Goal: Task Accomplishment & Management: Complete application form

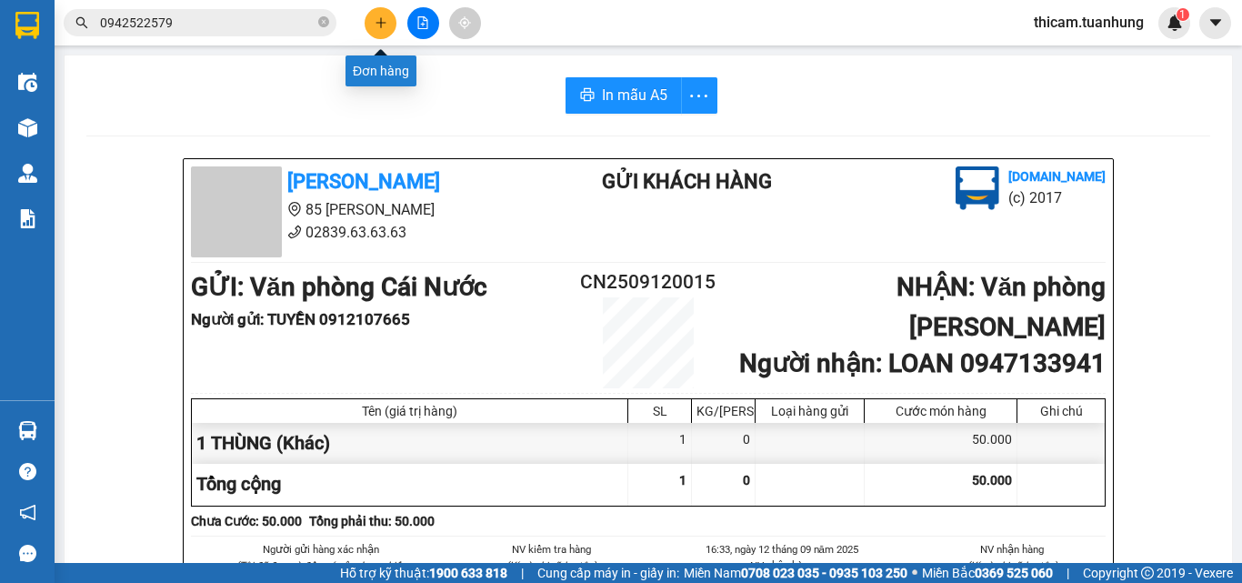
click at [375, 21] on icon "plus" at bounding box center [381, 22] width 13 height 13
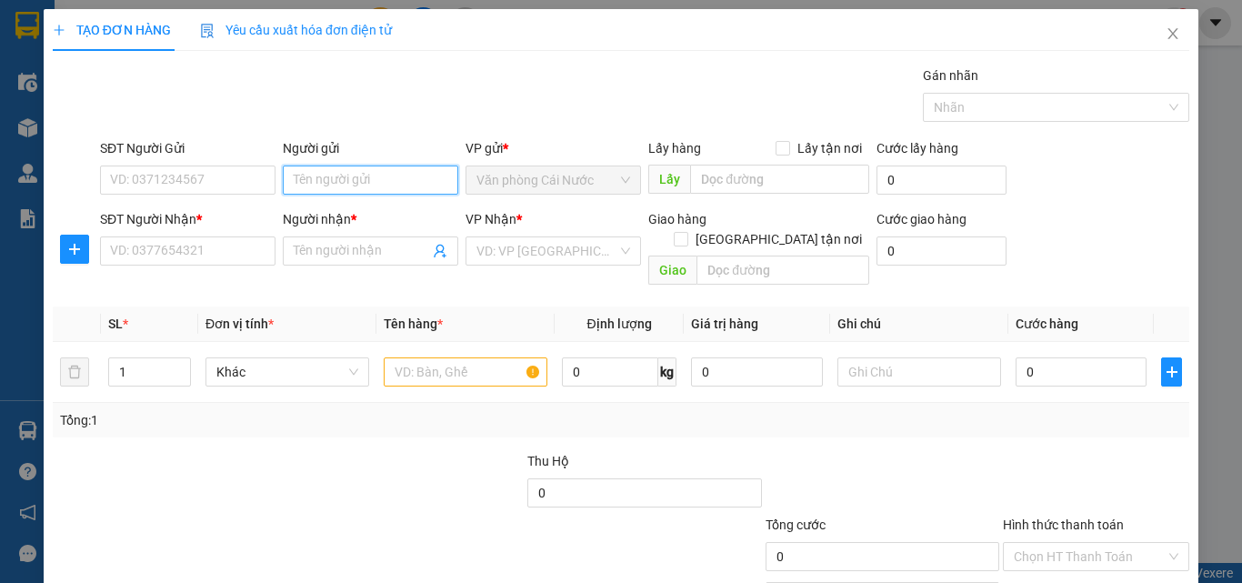
click at [327, 176] on input "Người gửi" at bounding box center [371, 180] width 176 height 29
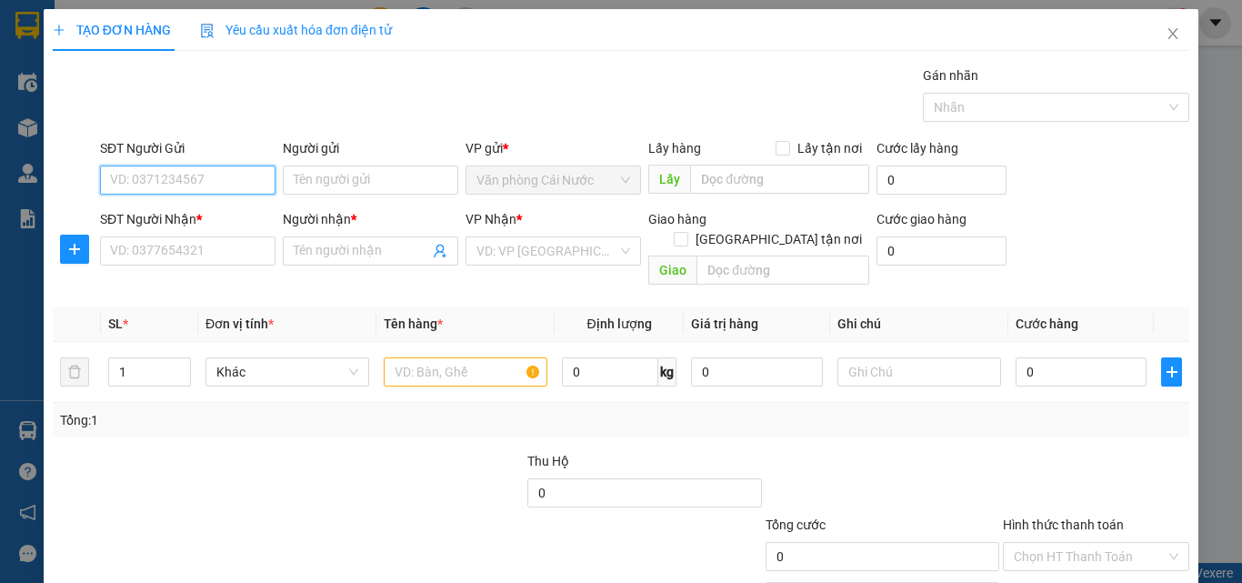
click at [194, 189] on input "SĐT Người Gửi" at bounding box center [188, 180] width 176 height 29
click at [182, 175] on input "SĐT Người Gửi" at bounding box center [188, 180] width 176 height 29
type input "0916403050"
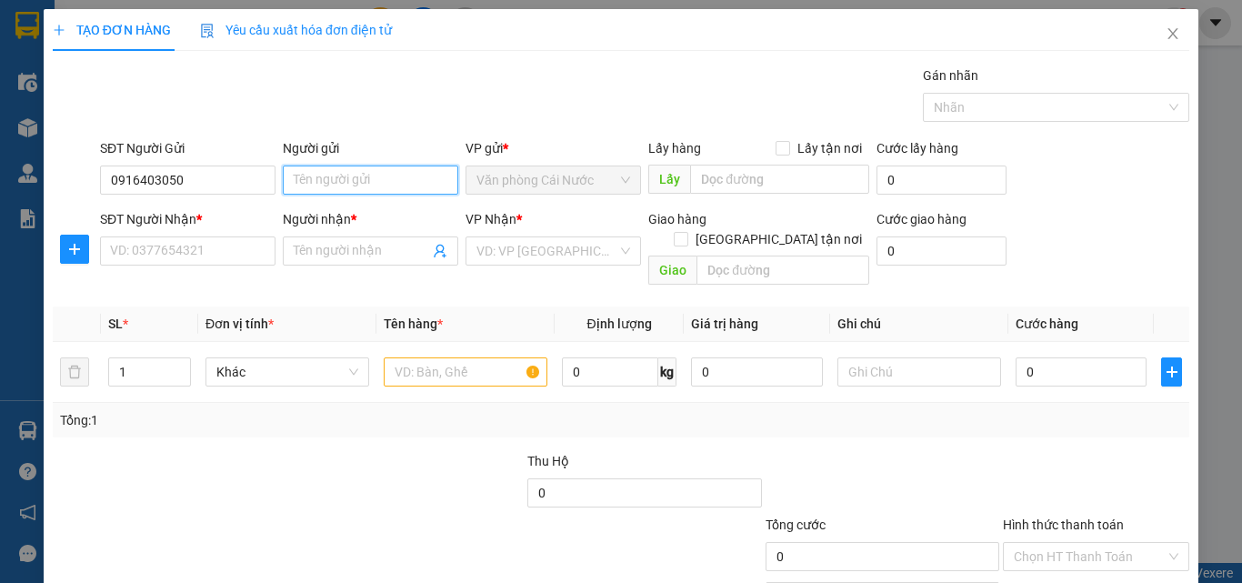
click at [325, 177] on input "Người gửi" at bounding box center [371, 180] width 176 height 29
type input "D"
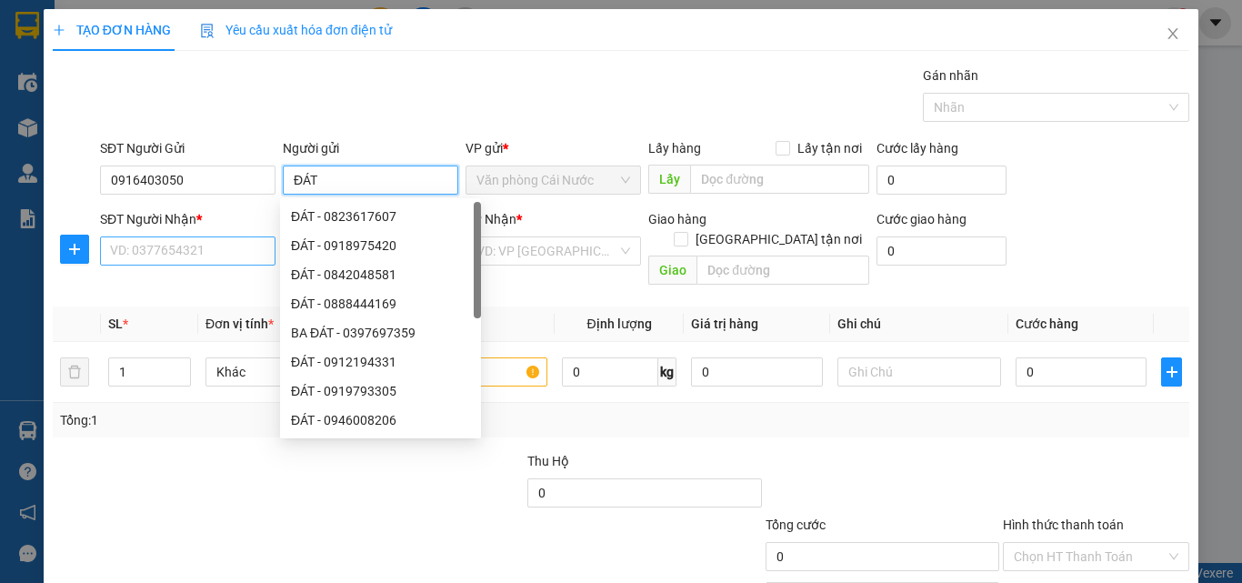
type input "ĐÁT"
click at [182, 258] on input "SĐT Người Nhận *" at bounding box center [188, 250] width 176 height 29
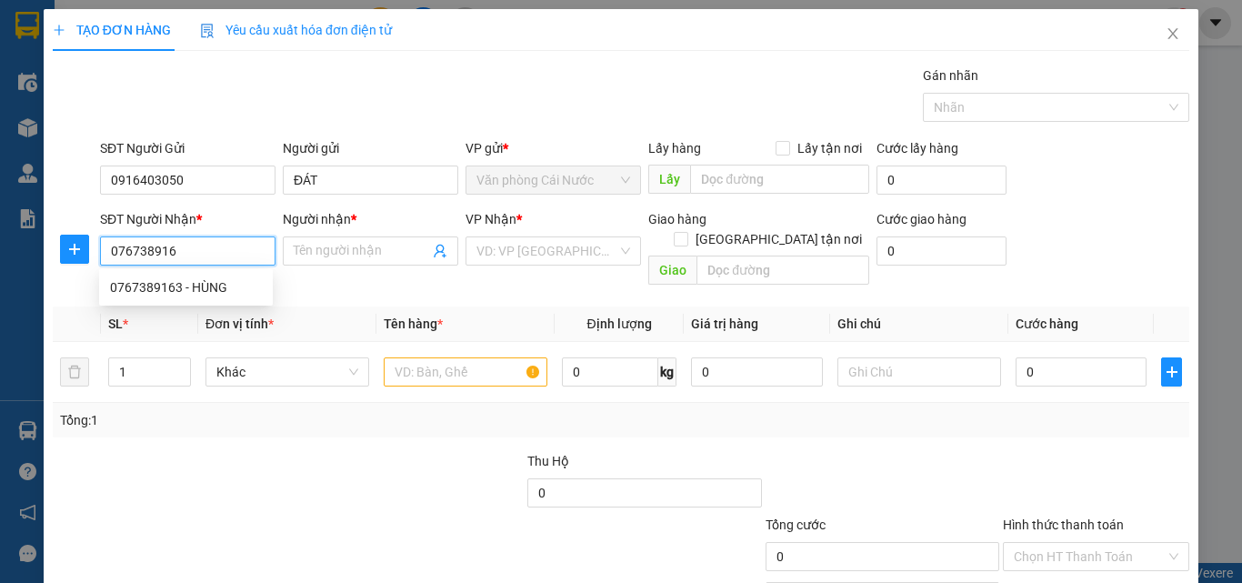
type input "0767389163"
click at [207, 288] on div "0767389163 - HÙNG" at bounding box center [186, 287] width 152 height 20
type input "HÙNG"
type input "0767389163"
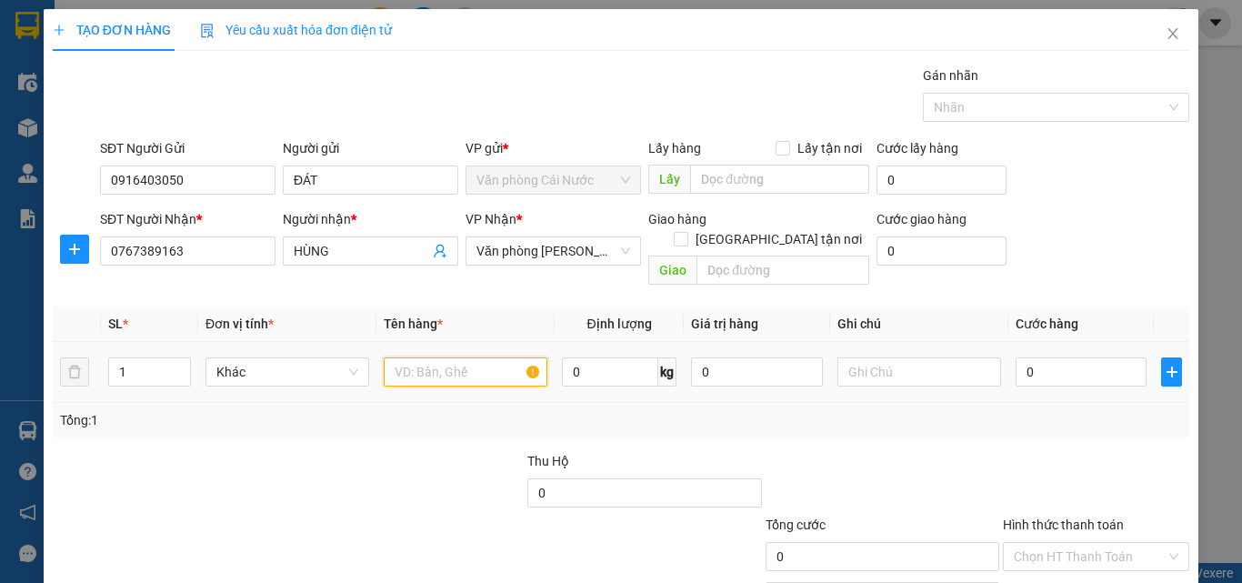
click at [465, 357] on input "text" at bounding box center [466, 371] width 164 height 29
type input "1 THÙNG"
click at [1074, 357] on input "0" at bounding box center [1081, 371] width 131 height 29
type input "4"
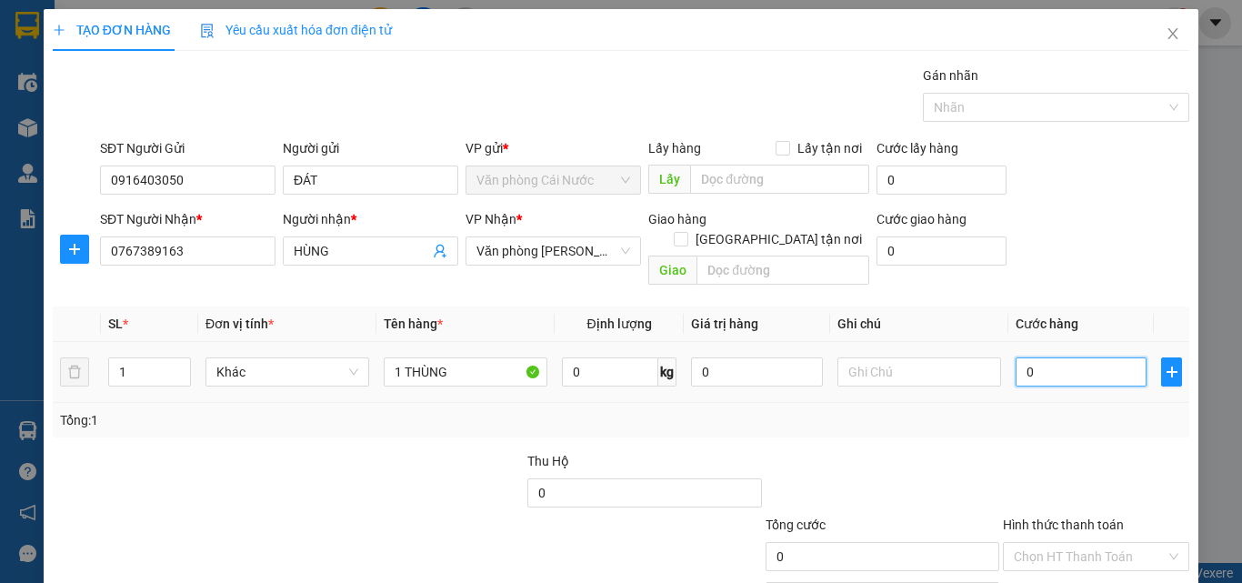
type input "4"
type input "40"
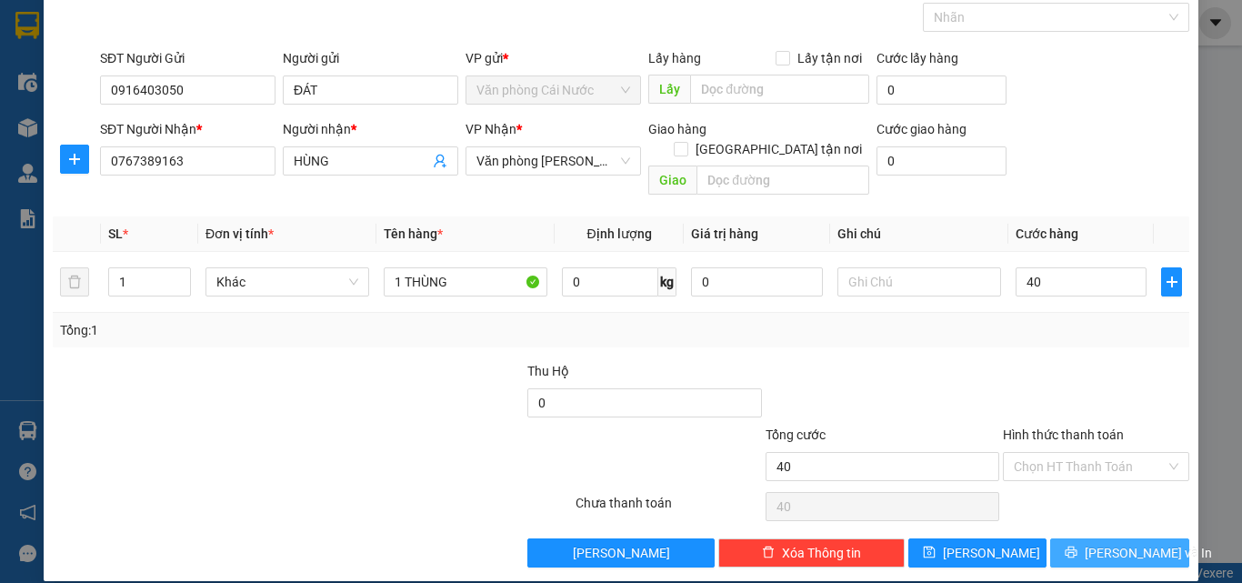
type input "40.000"
click at [1104, 543] on span "[PERSON_NAME] và In" at bounding box center [1148, 553] width 127 height 20
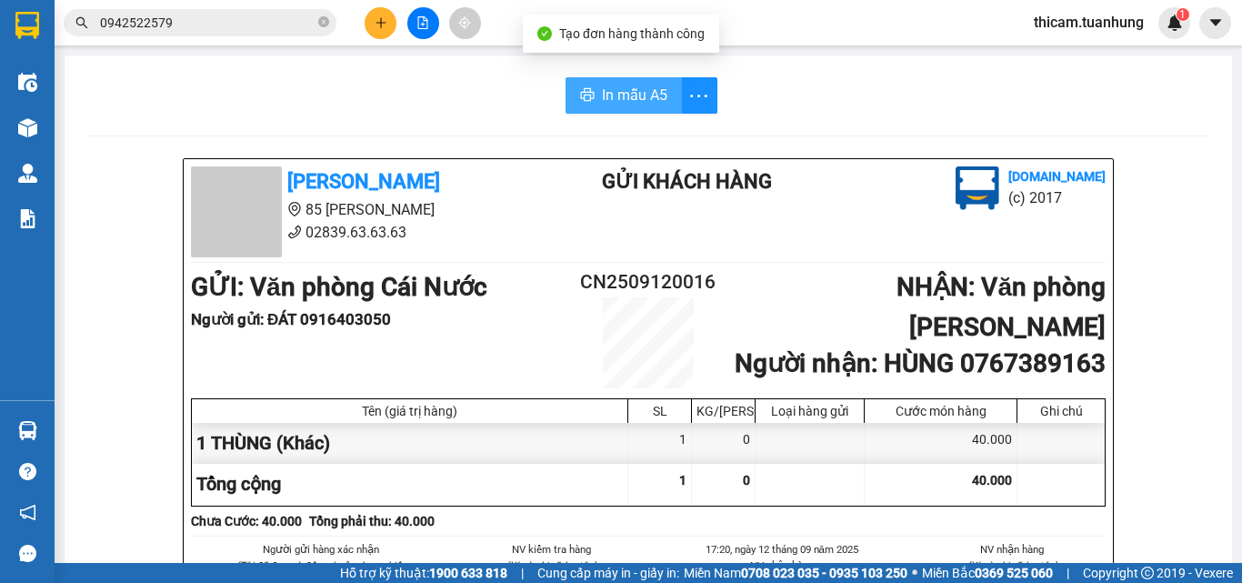
click at [618, 89] on span "In mẫu A5" at bounding box center [634, 95] width 65 height 23
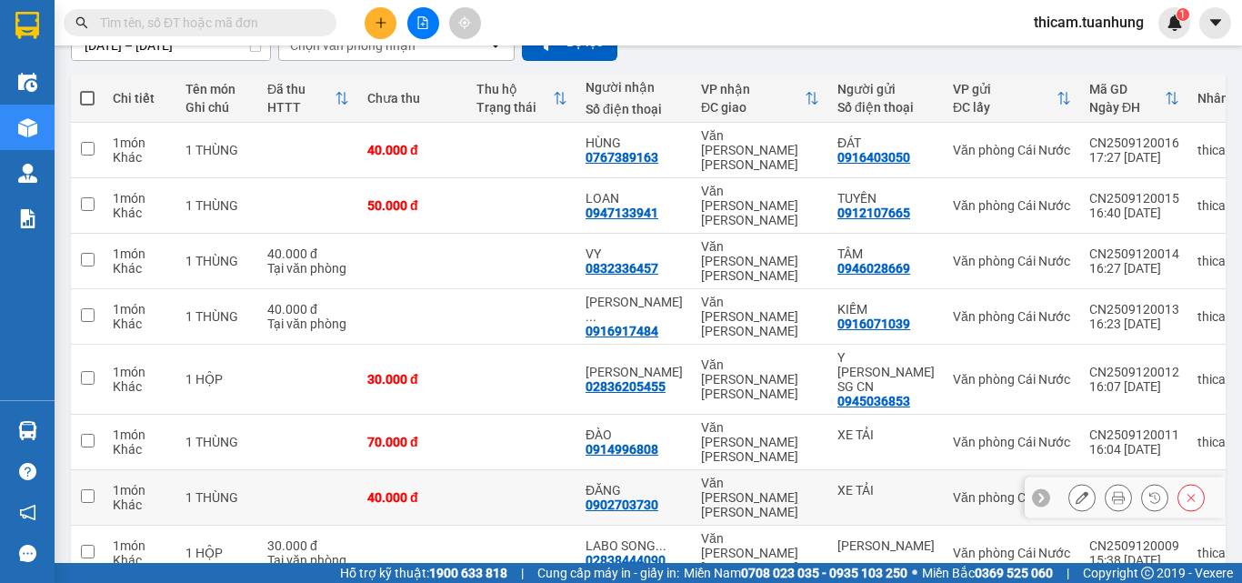
scroll to position [247, 0]
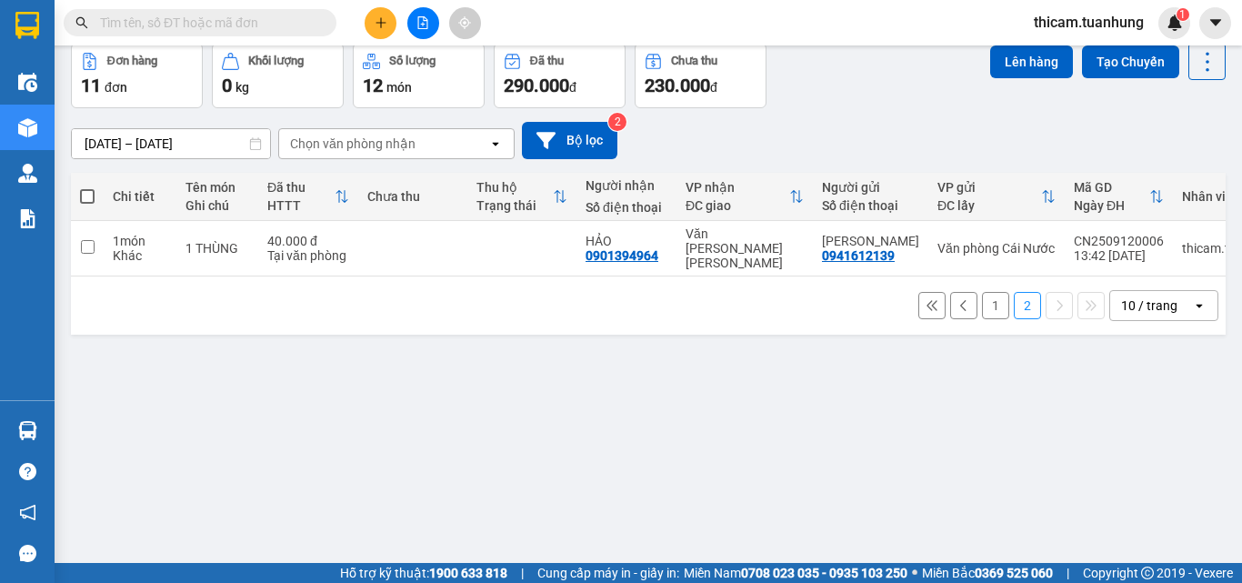
click at [987, 298] on button "1" at bounding box center [995, 305] width 27 height 27
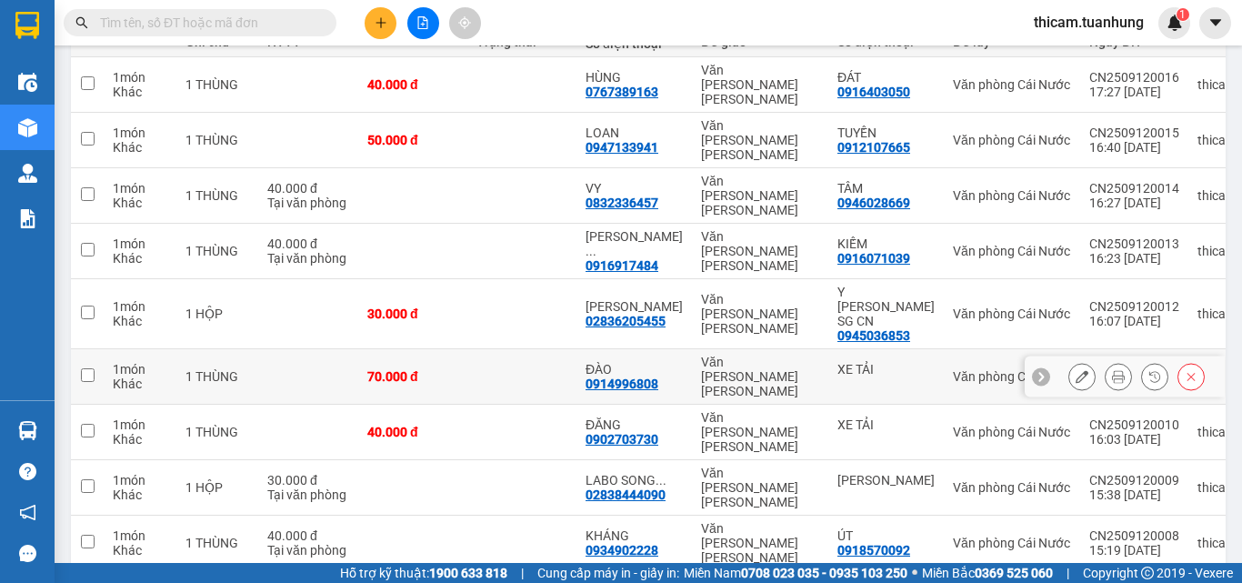
scroll to position [0, 0]
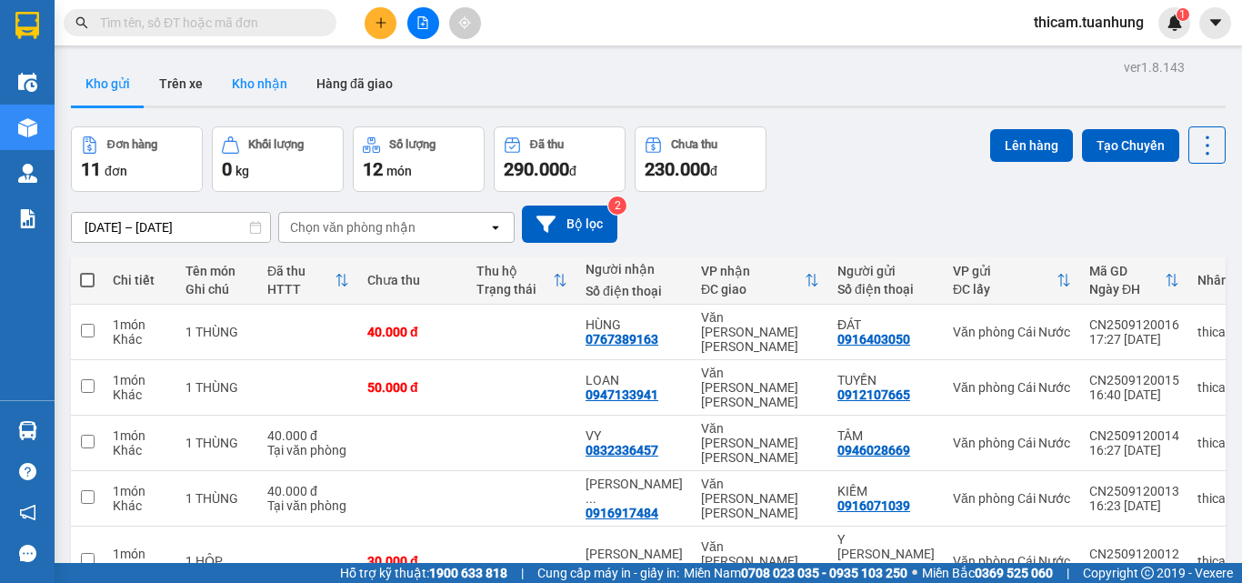
click at [270, 87] on button "Kho nhận" at bounding box center [259, 84] width 85 height 44
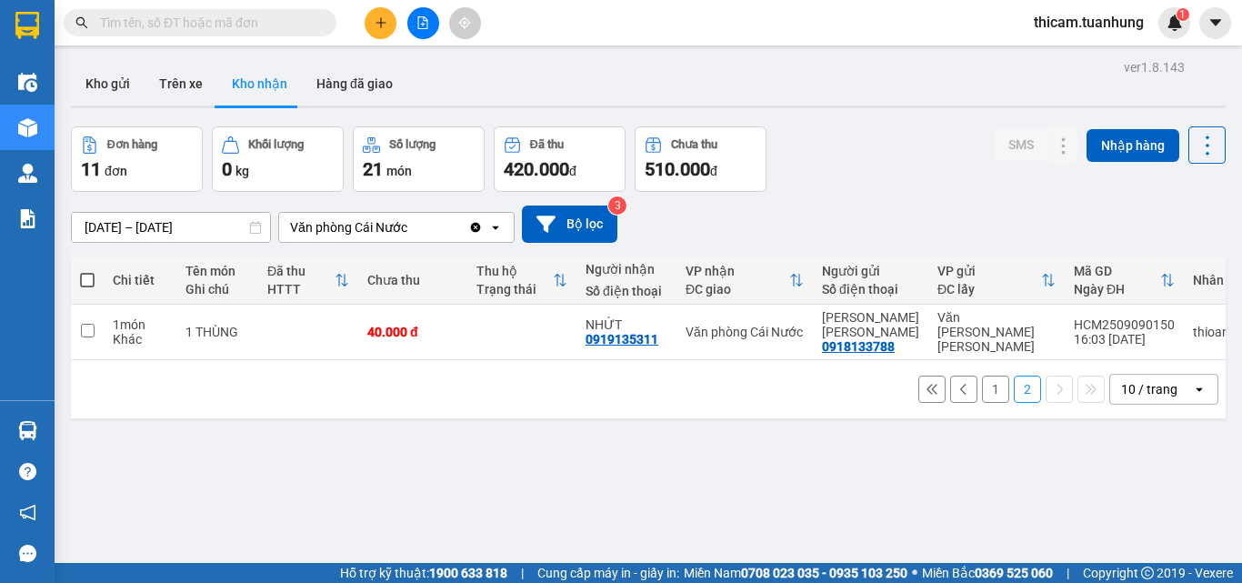
click at [982, 383] on button "1" at bounding box center [995, 389] width 27 height 27
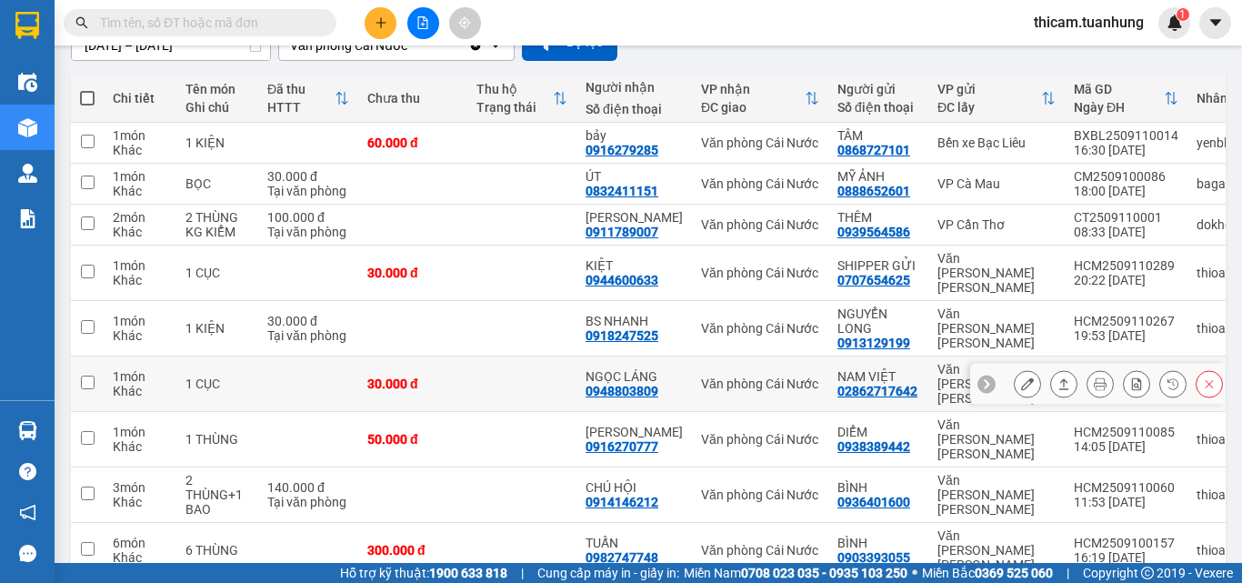
scroll to position [262, 0]
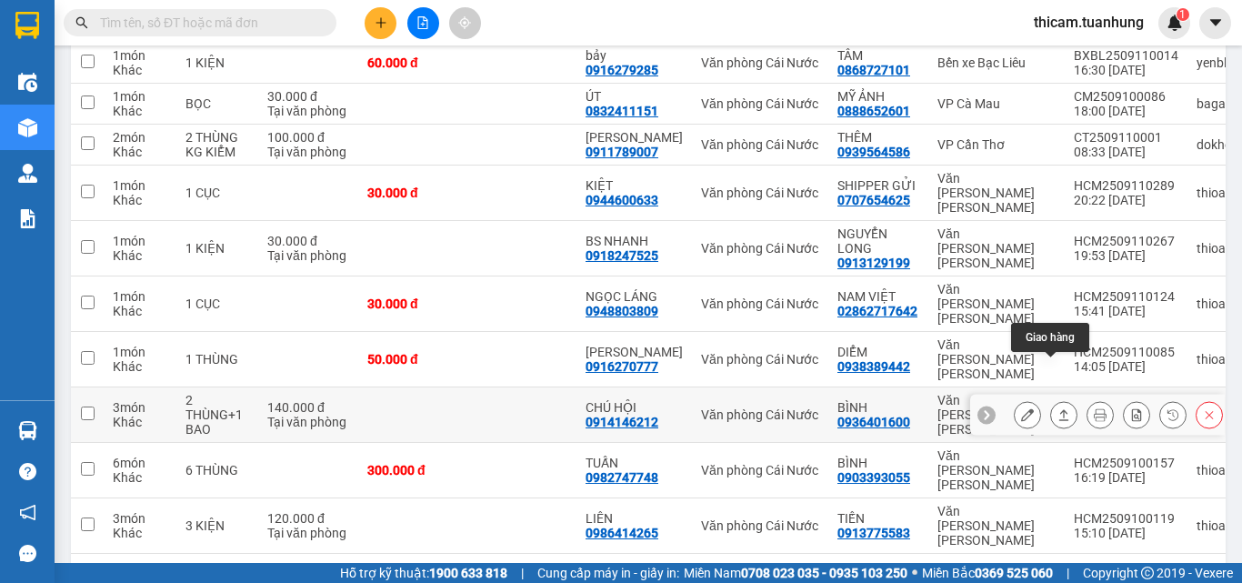
click at [1058, 408] on icon at bounding box center [1064, 414] width 13 height 13
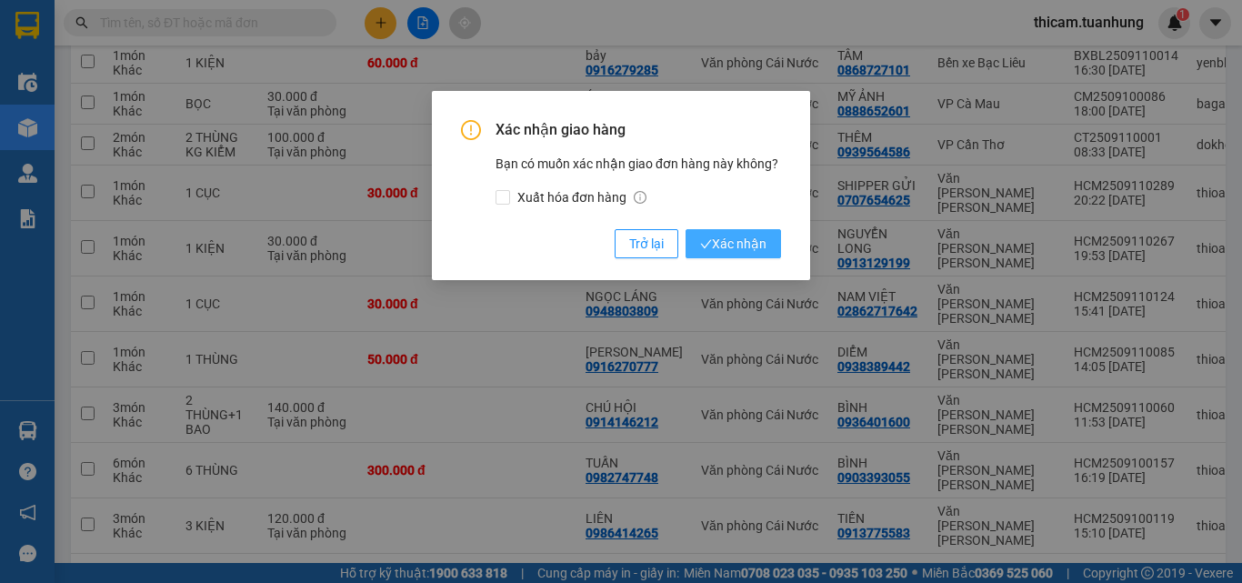
click at [723, 247] on span "Xác nhận" at bounding box center [733, 244] width 66 height 20
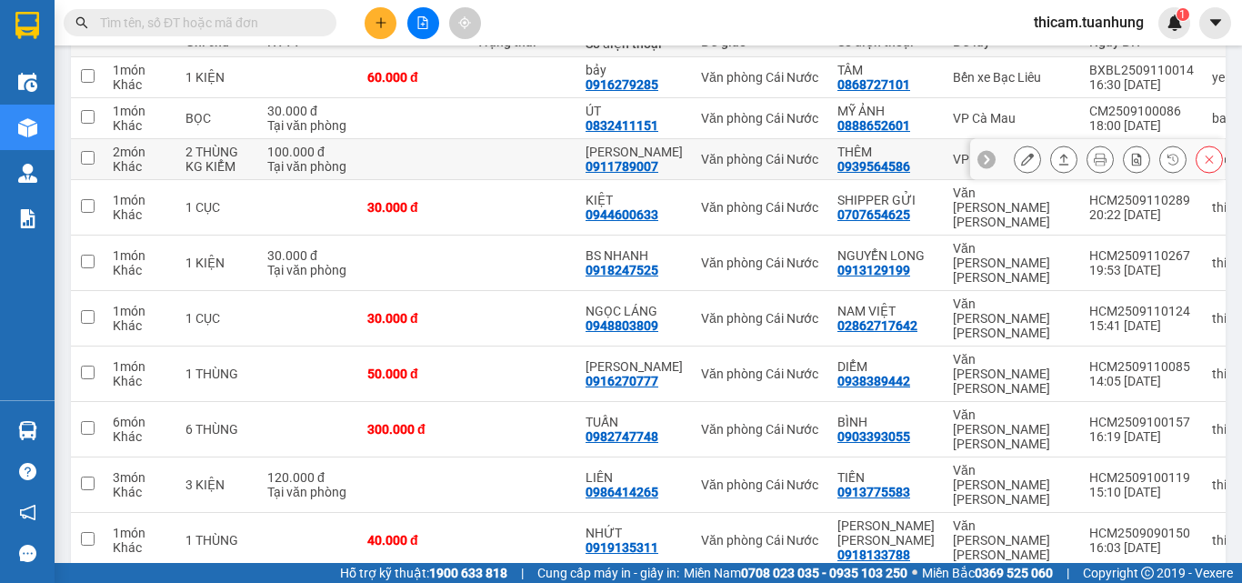
scroll to position [0, 0]
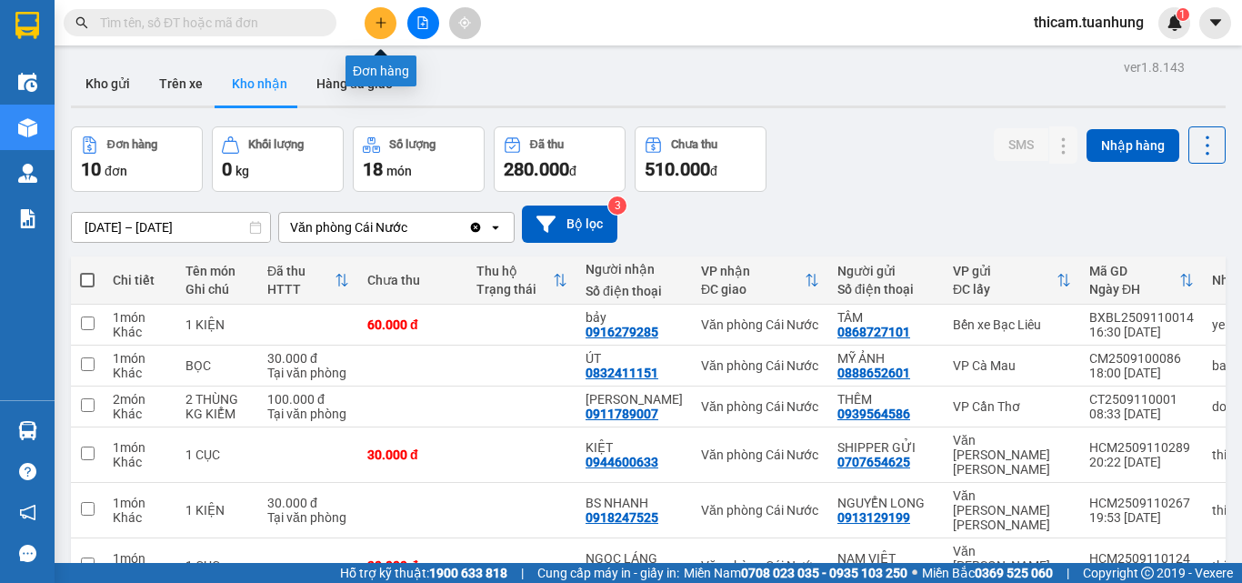
click at [376, 15] on button at bounding box center [381, 23] width 32 height 32
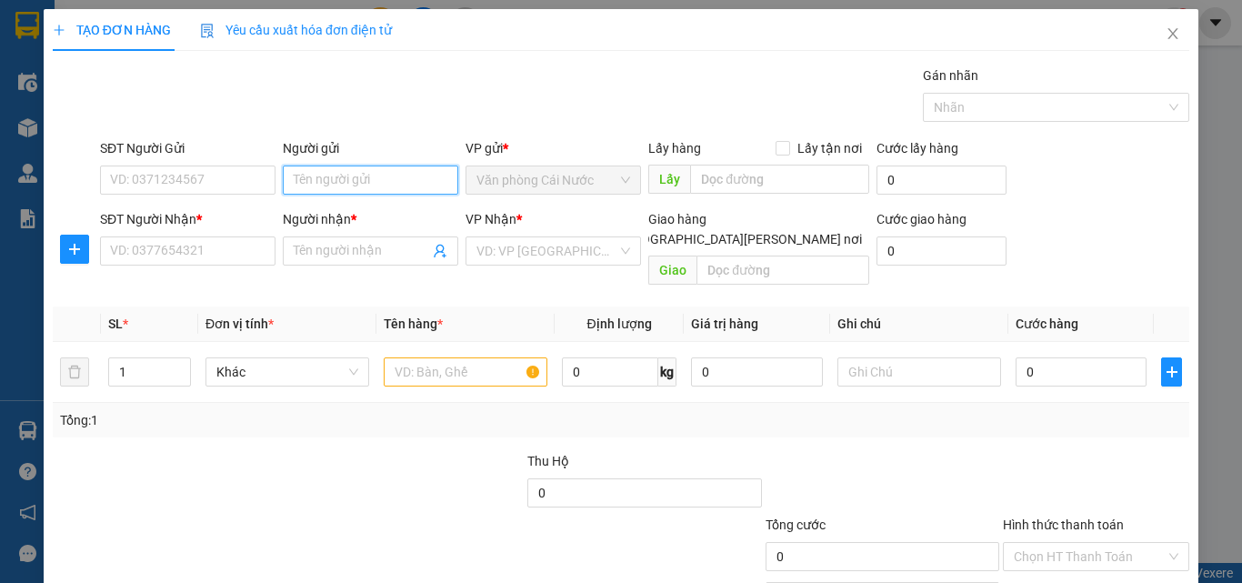
click at [348, 176] on input "Người gửi" at bounding box center [371, 180] width 176 height 29
type input "7"
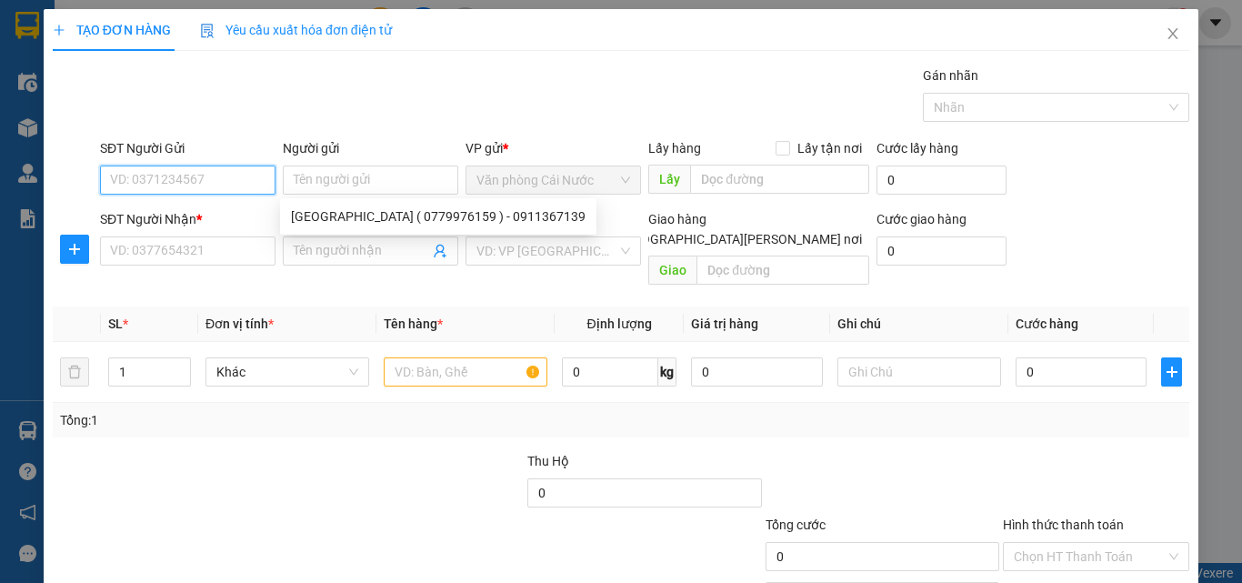
click at [236, 189] on input "SĐT Người Gửi" at bounding box center [188, 180] width 176 height 29
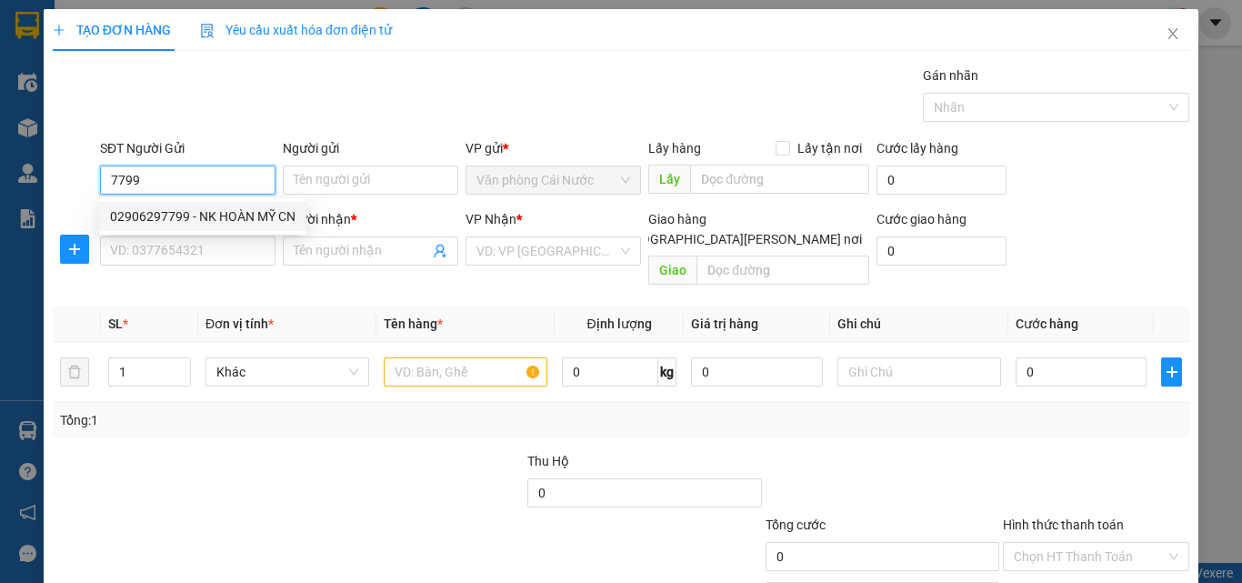
click at [256, 216] on div "02906297799 - NK HOÀN MỸ CN" at bounding box center [203, 216] width 186 height 20
type input "02906297799"
type input "NK HOÀN MỸ CN"
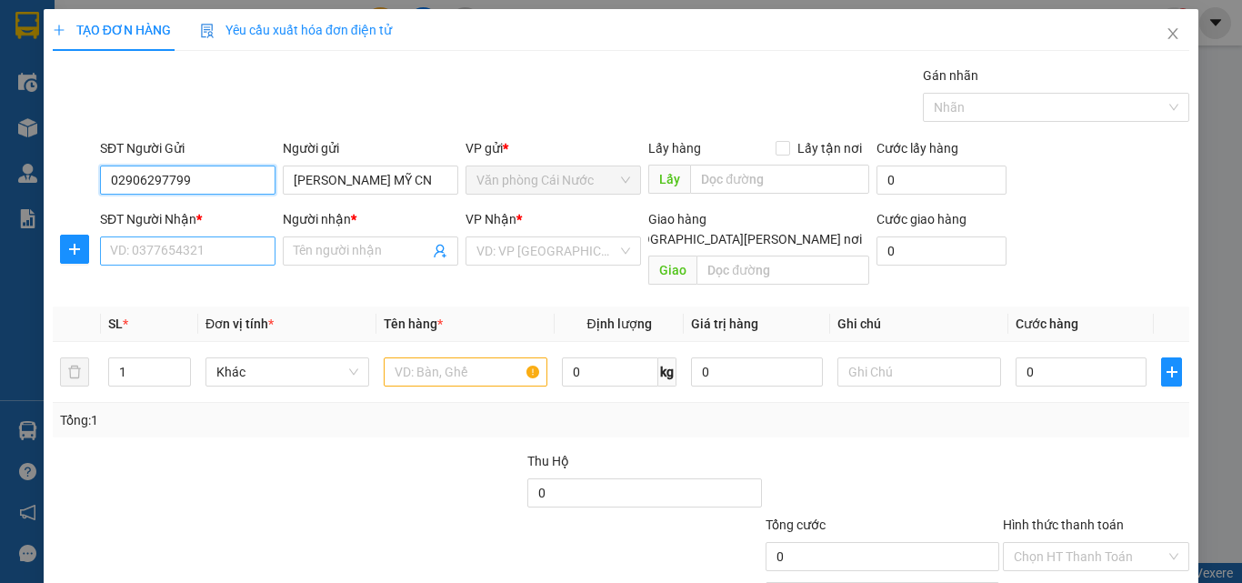
type input "02906297799"
click at [240, 250] on input "SĐT Người Nhận *" at bounding box center [188, 250] width 176 height 29
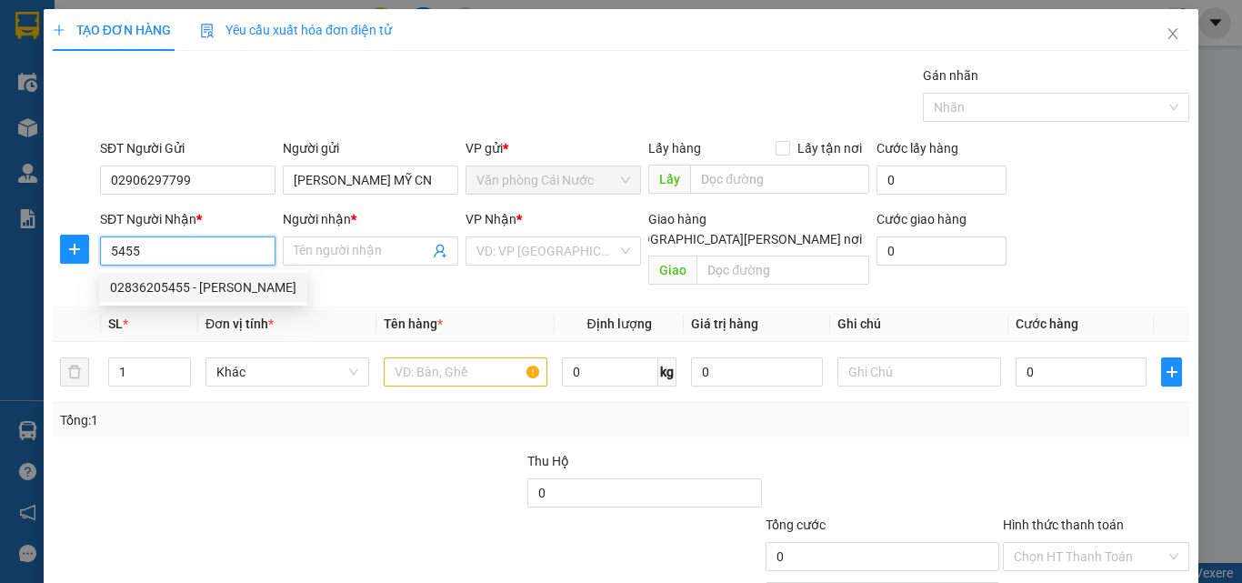
click at [225, 277] on div "02836205455 - CÁT TƯỜNG" at bounding box center [203, 287] width 186 height 20
type input "02836205455"
type input "CÁT TƯỜNG"
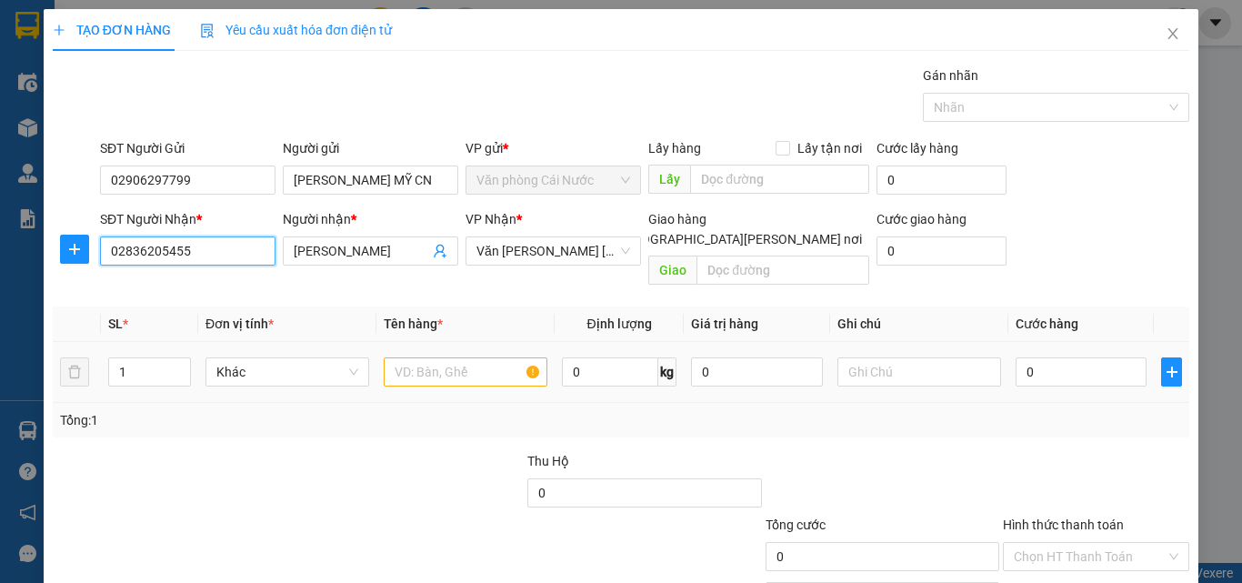
type input "02836205455"
click at [432, 357] on input "text" at bounding box center [466, 371] width 164 height 29
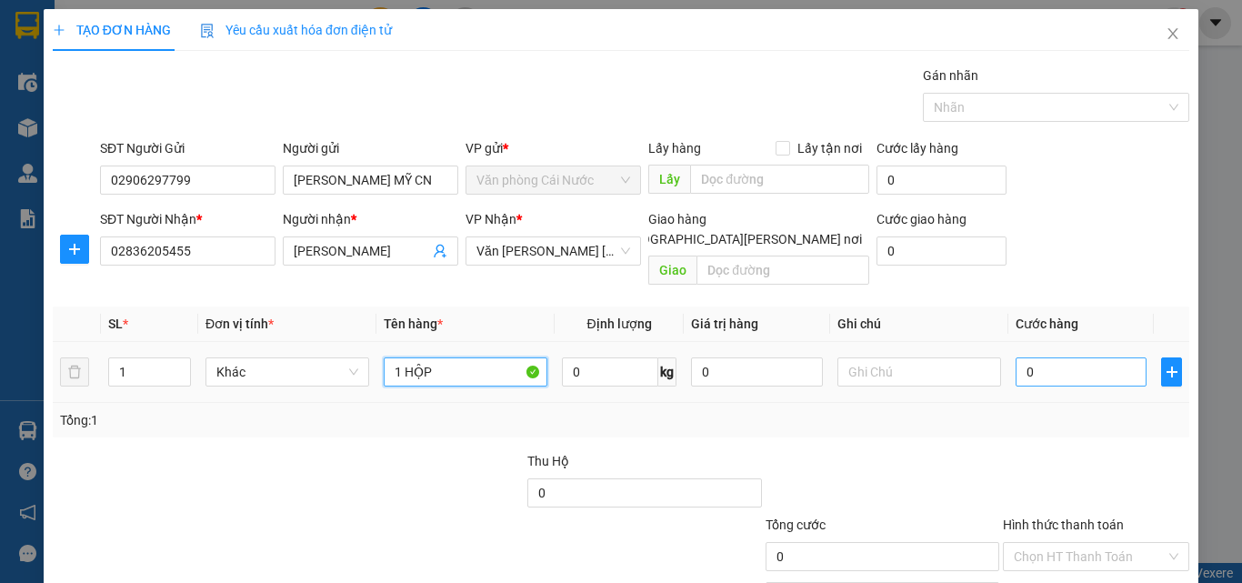
type input "1 HỘP"
click at [1039, 357] on input "0" at bounding box center [1081, 371] width 131 height 29
type input "3"
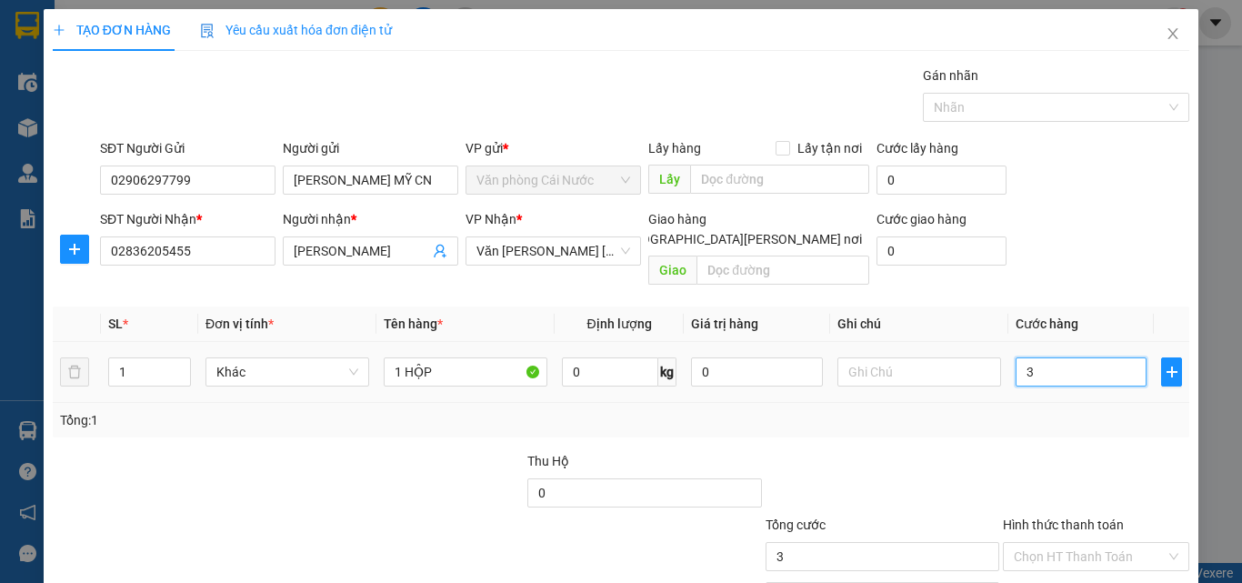
type input "30"
type input "30.000"
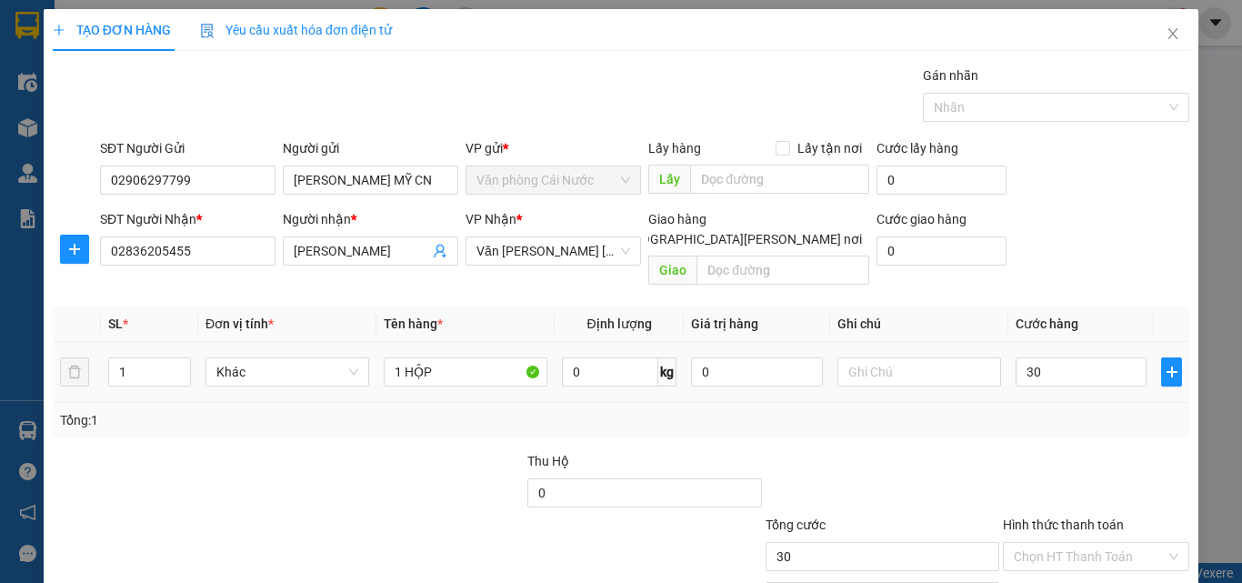
type input "30.000"
click at [1011, 411] on div "Tổng: 1" at bounding box center [621, 420] width 1137 height 35
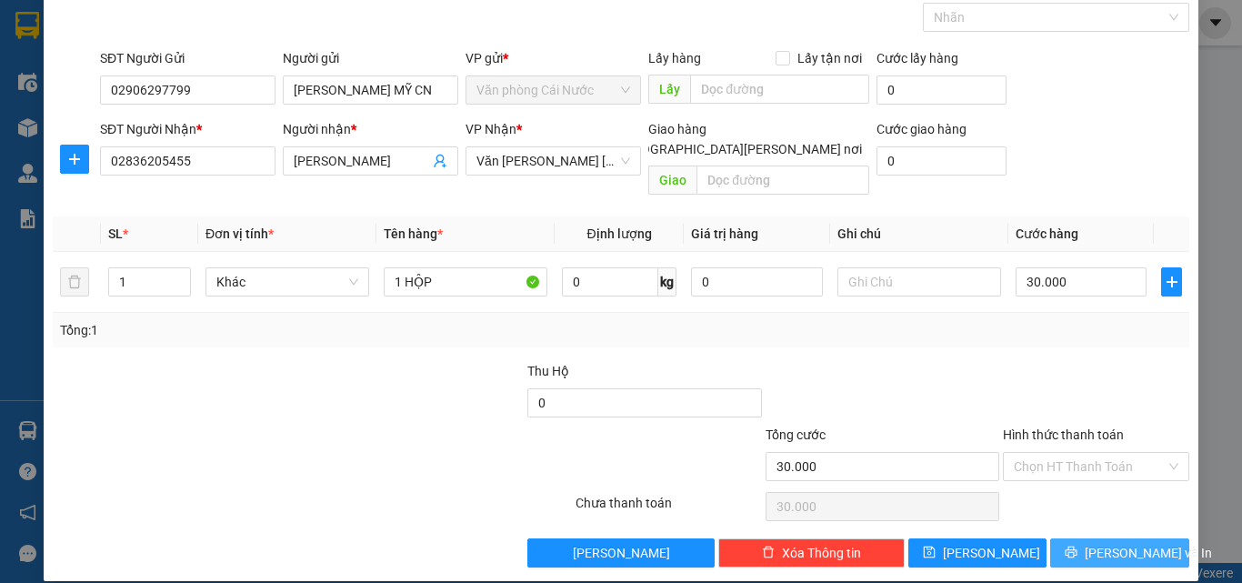
click at [1097, 543] on span "[PERSON_NAME] và In" at bounding box center [1148, 553] width 127 height 20
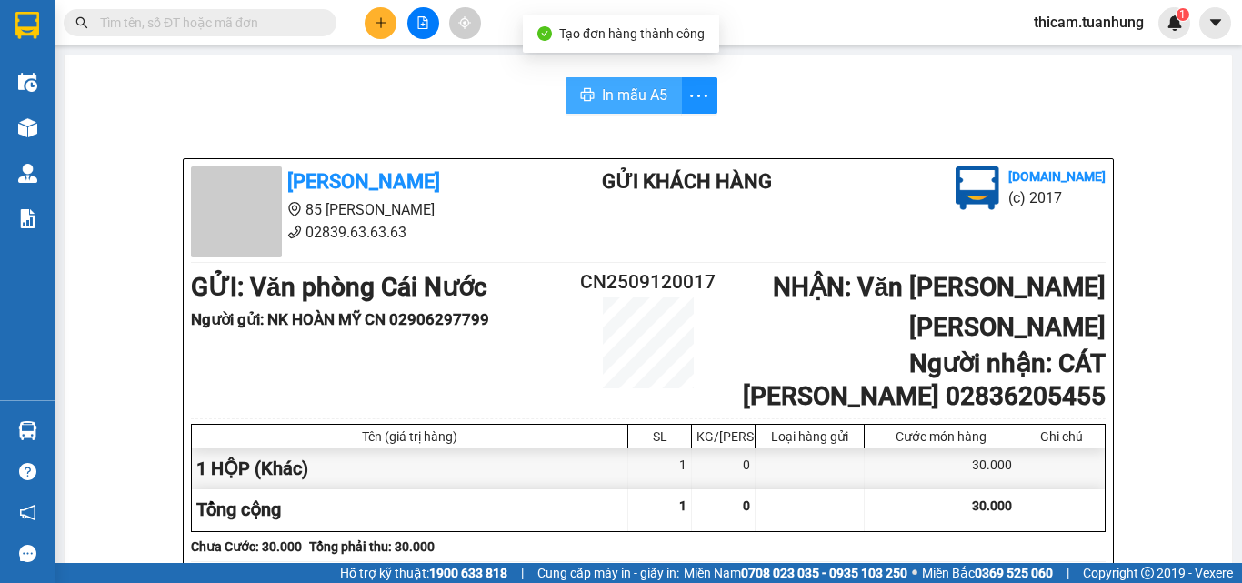
click at [652, 100] on span "In mẫu A5" at bounding box center [634, 95] width 65 height 23
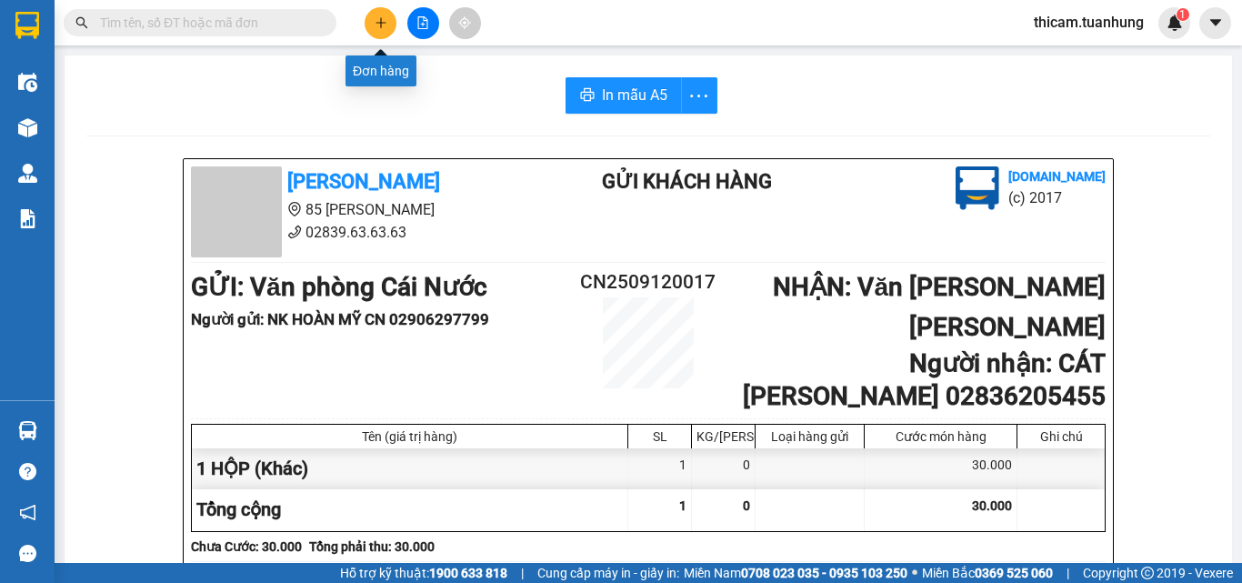
click at [379, 25] on icon "plus" at bounding box center [381, 22] width 13 height 13
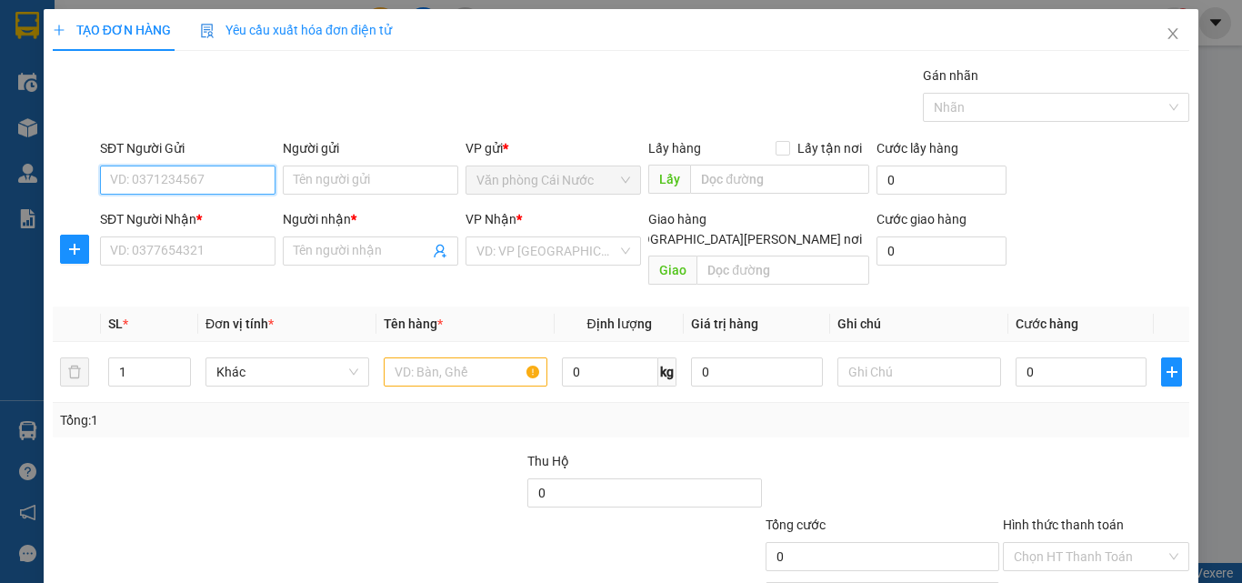
click at [178, 173] on input "SĐT Người Gửi" at bounding box center [188, 180] width 176 height 29
click at [154, 210] on div "0823453431 - XƯA" at bounding box center [186, 216] width 152 height 20
type input "0823453431"
type input "XƯA"
type input "0823453431"
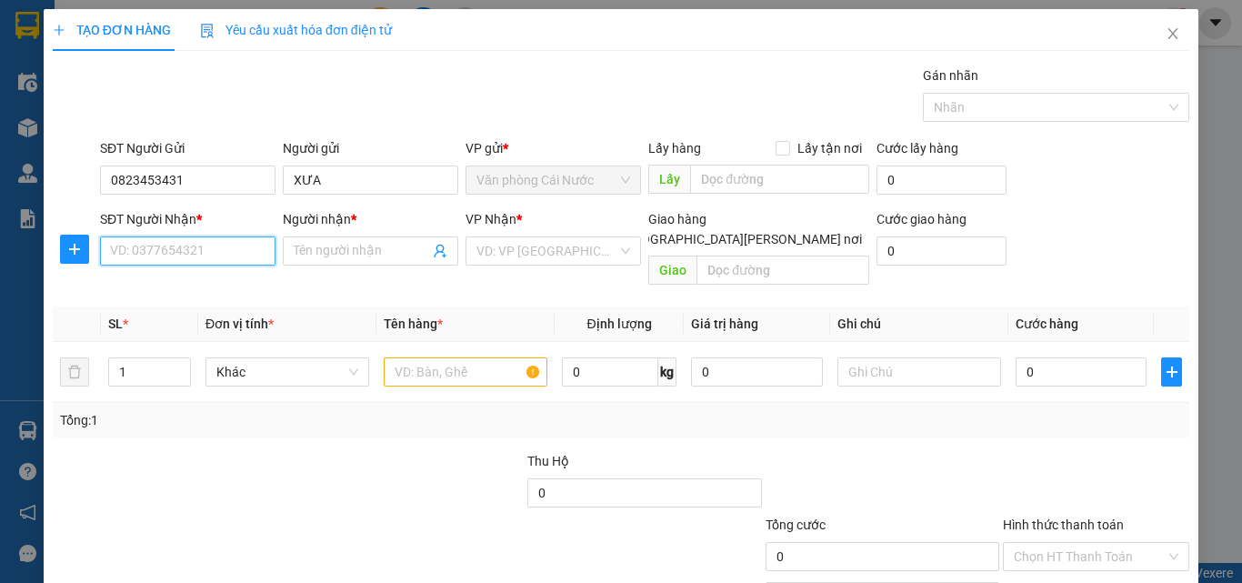
click at [188, 257] on input "SĐT Người Nhận *" at bounding box center [188, 250] width 176 height 29
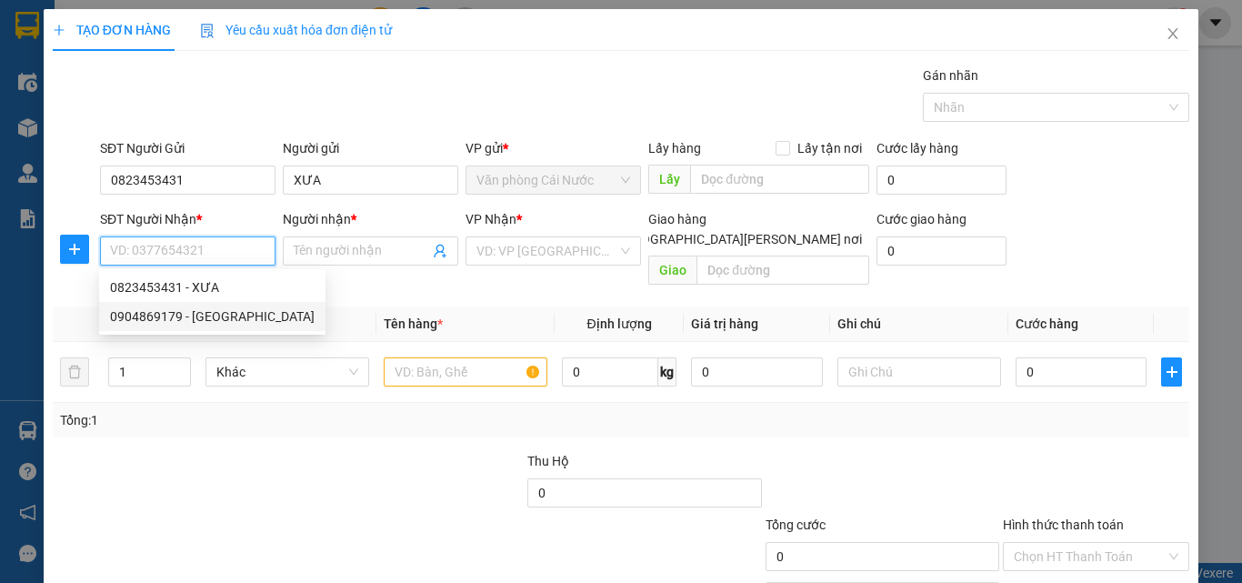
click at [199, 313] on div "0904869179 - ĐỨC" at bounding box center [212, 316] width 205 height 20
type input "0904869179"
type input "ĐỨC"
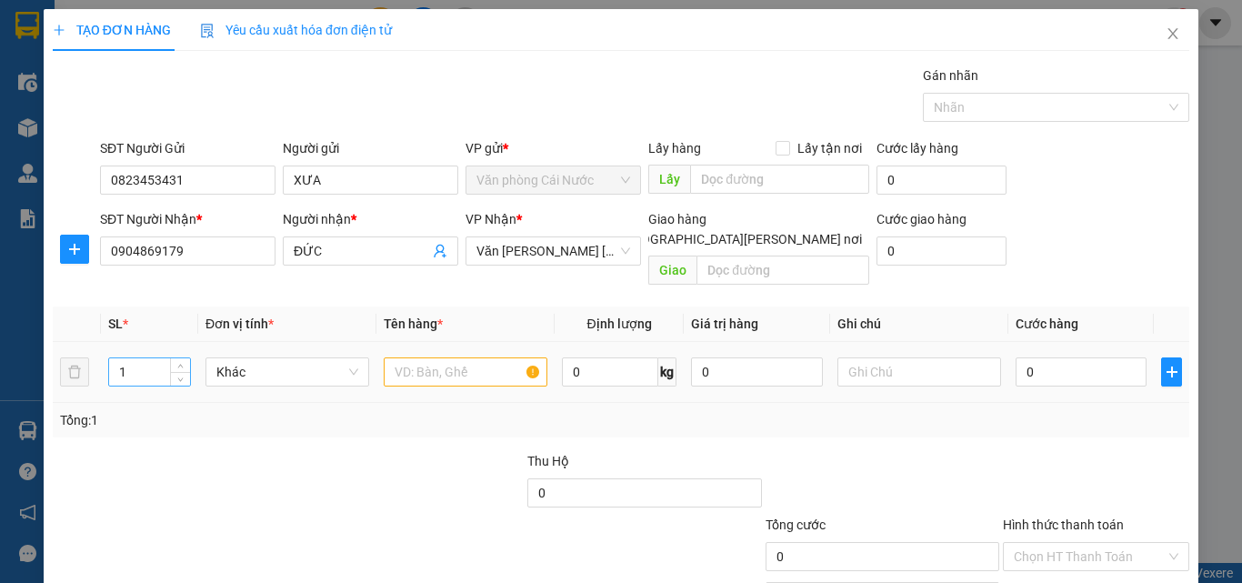
click at [146, 358] on input "1" at bounding box center [149, 371] width 81 height 27
type input "2"
click at [468, 357] on input "text" at bounding box center [466, 371] width 164 height 29
type input "2 BAO"
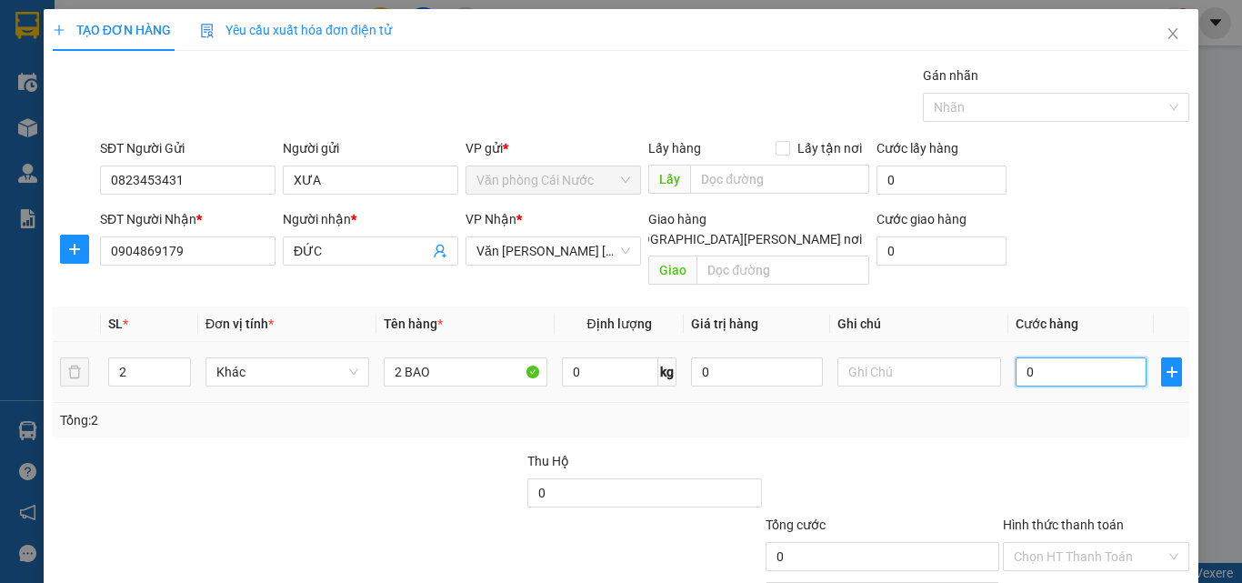
click at [1029, 359] on input "0" at bounding box center [1081, 371] width 131 height 29
type input "2"
type input "20"
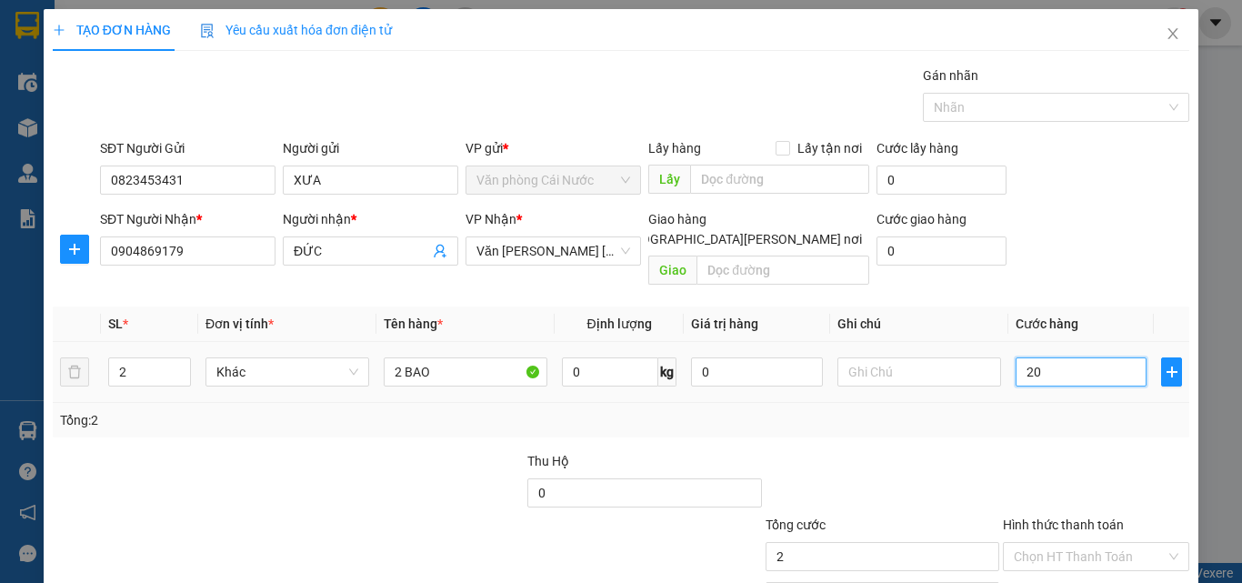
type input "20"
type input "200"
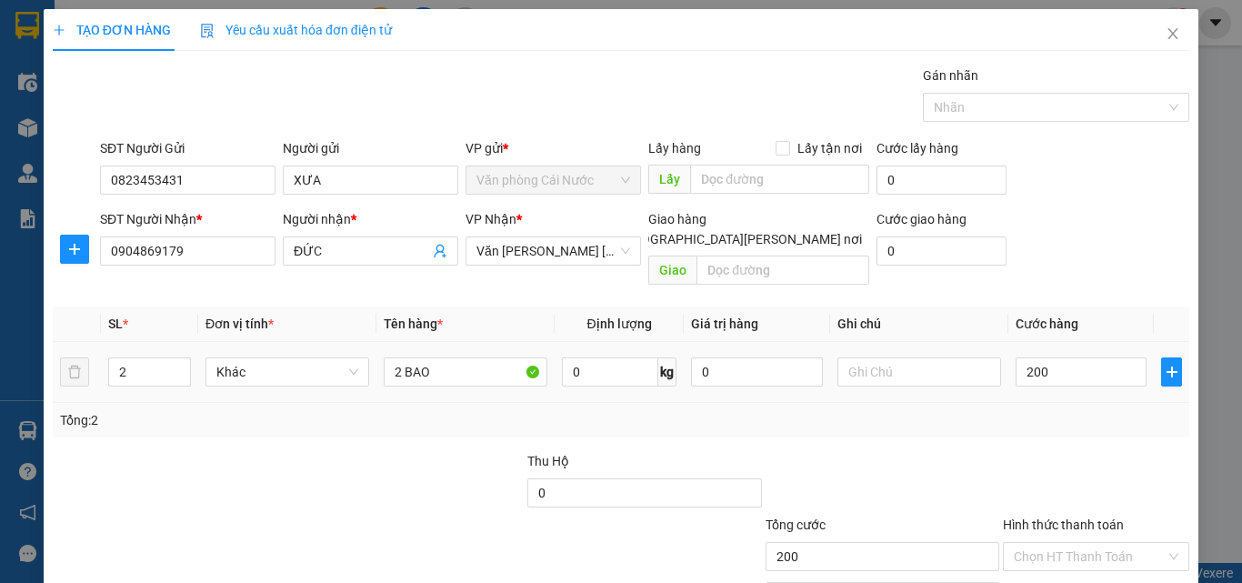
type input "200.000"
click at [1052, 377] on td "200.000" at bounding box center [1082, 372] width 146 height 61
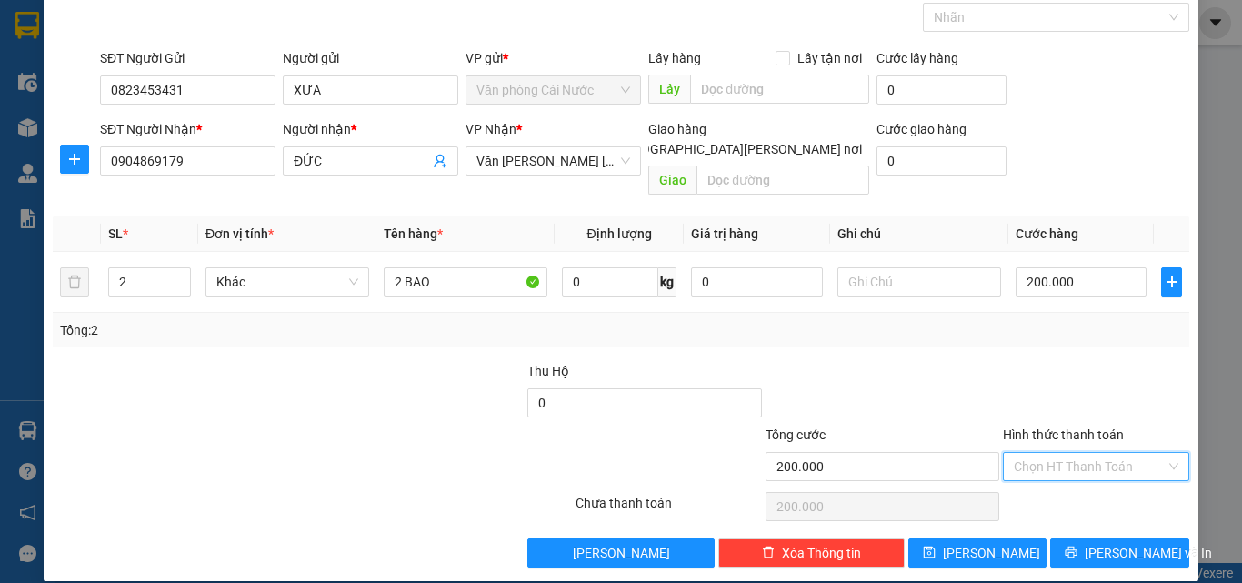
click at [1049, 453] on input "Hình thức thanh toán" at bounding box center [1090, 466] width 152 height 27
click at [1076, 486] on div "Tại văn phòng" at bounding box center [1085, 483] width 163 height 20
type input "0"
click at [1108, 543] on span "[PERSON_NAME] và In" at bounding box center [1148, 553] width 127 height 20
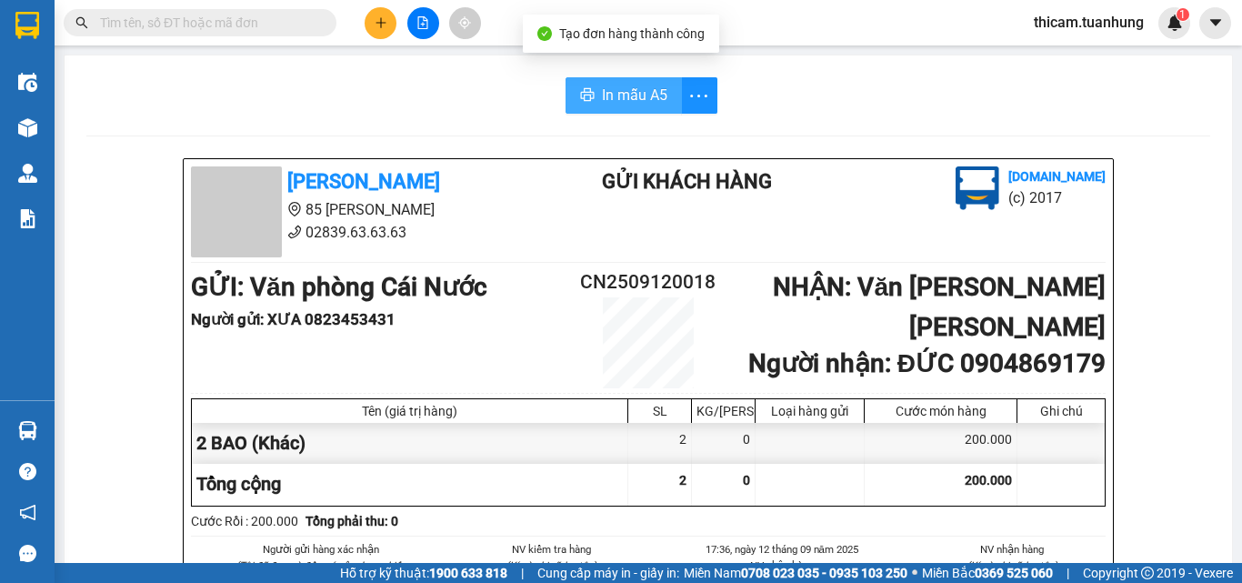
click at [641, 98] on span "In mẫu A5" at bounding box center [634, 95] width 65 height 23
